Goal: Navigation & Orientation: Find specific page/section

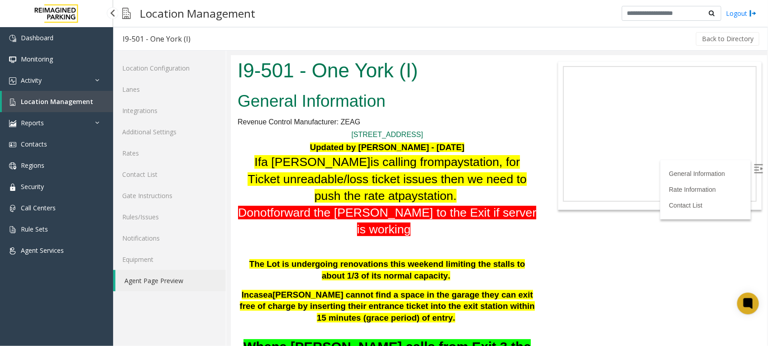
click at [57, 102] on span "Location Management" at bounding box center [57, 101] width 72 height 9
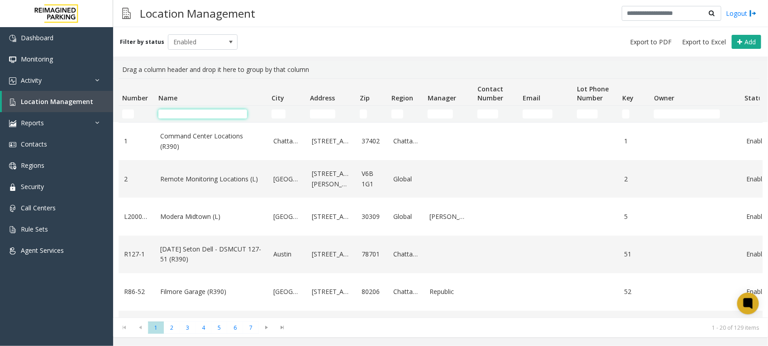
click at [176, 116] on input "Name Filter" at bounding box center [202, 114] width 89 height 9
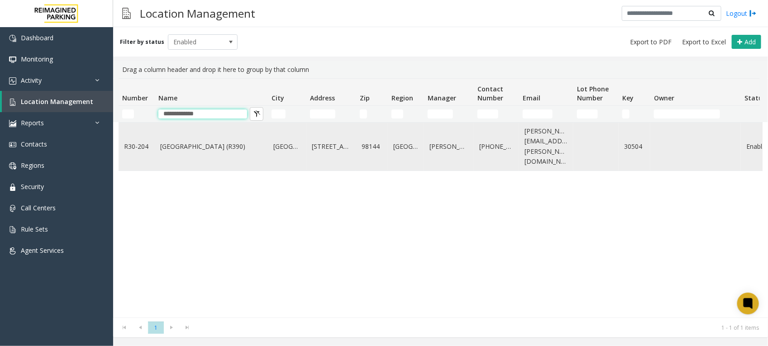
type input "**********"
click at [229, 143] on link "[GEOGRAPHIC_DATA] (R390)" at bounding box center [211, 147] width 102 height 10
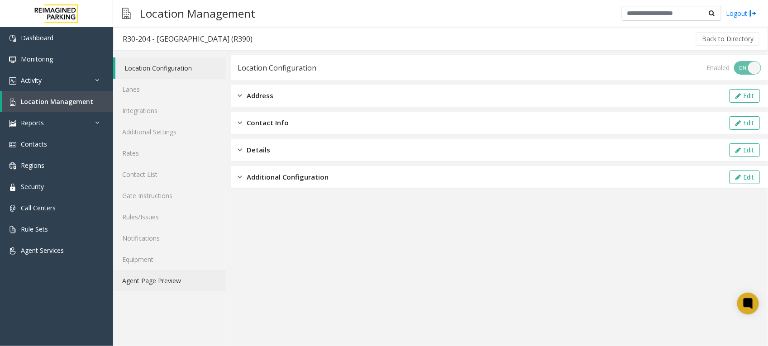
click at [144, 279] on link "Agent Page Preview" at bounding box center [169, 280] width 113 height 21
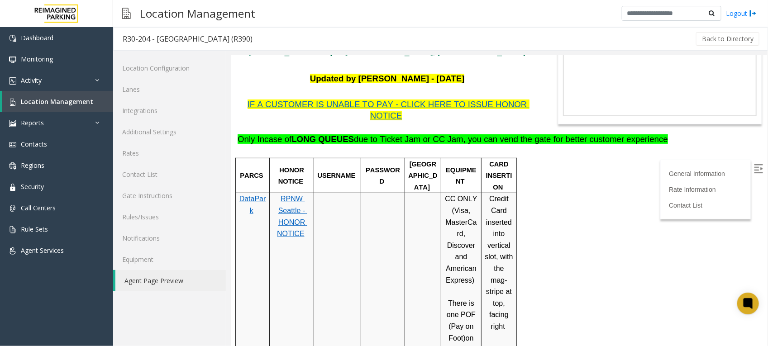
scroll to position [283, 0]
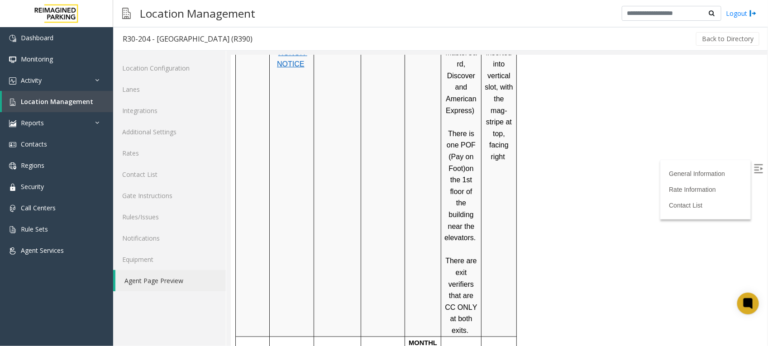
click at [497, 189] on td "Credit Card inserted into vertical slot, with the mag-stripe at top, facing rig…" at bounding box center [498, 179] width 35 height 313
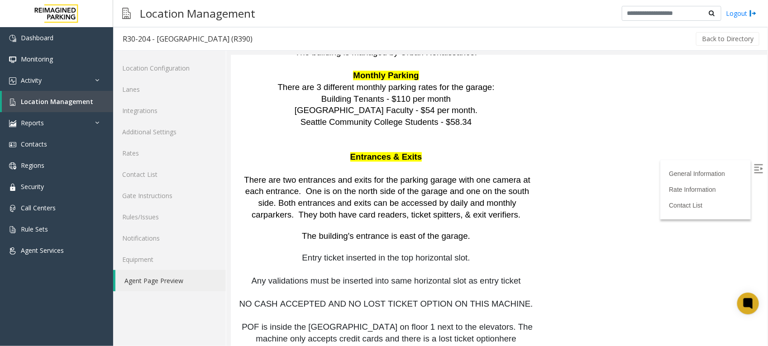
scroll to position [997, 0]
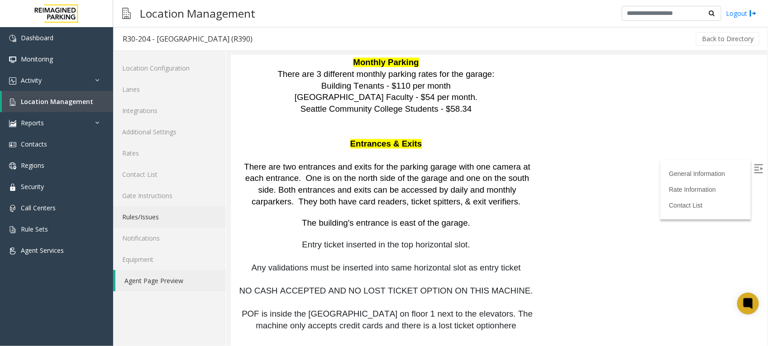
click at [152, 213] on link "Rules/Issues" at bounding box center [169, 216] width 113 height 21
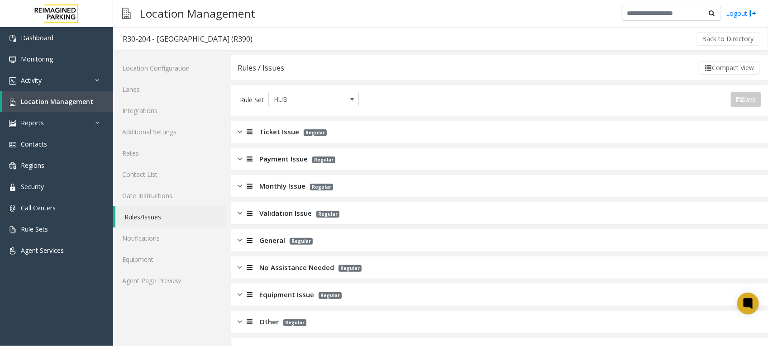
click at [243, 213] on div at bounding box center [248, 213] width 13 height 10
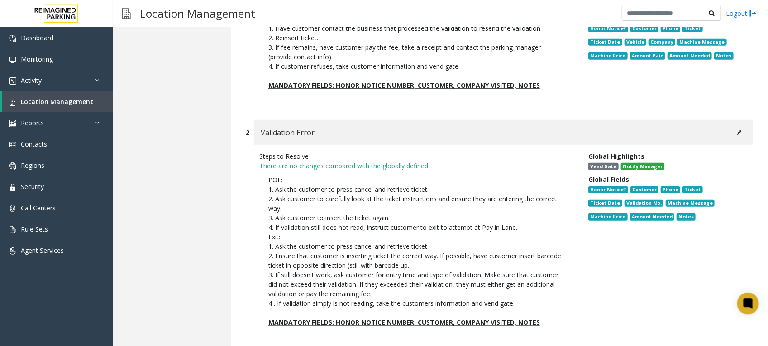
scroll to position [340, 0]
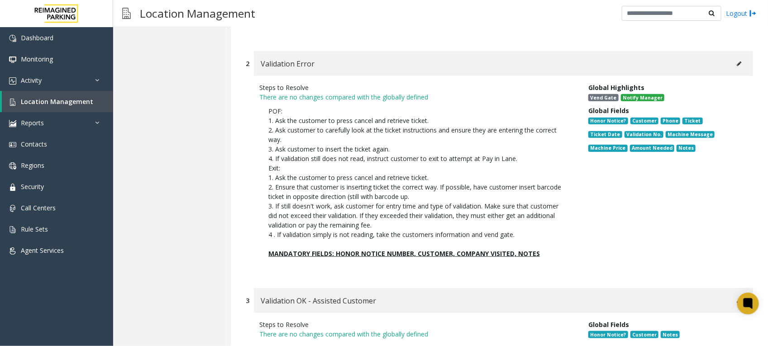
click at [446, 196] on p "POF: 1. Ask the customer to press cancel and retrieve ticket. 2. Ask customer t…" at bounding box center [416, 172] width 297 height 133
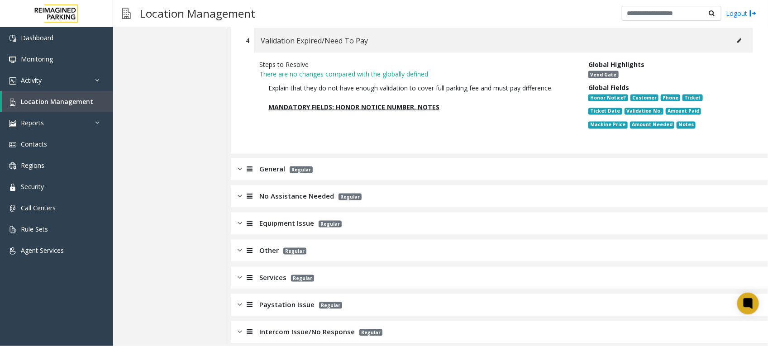
scroll to position [693, 0]
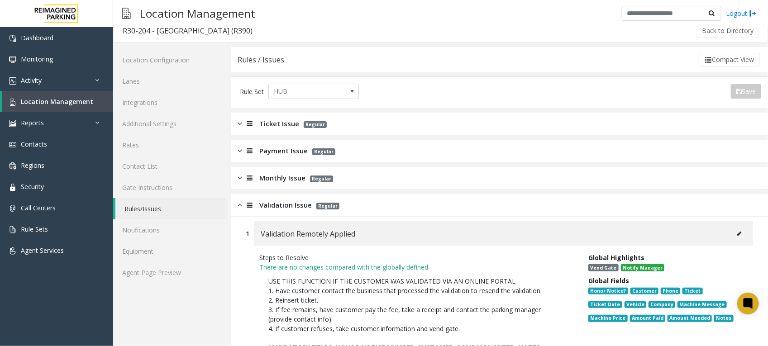
scroll to position [0, 0]
